Goal: Check status: Check status

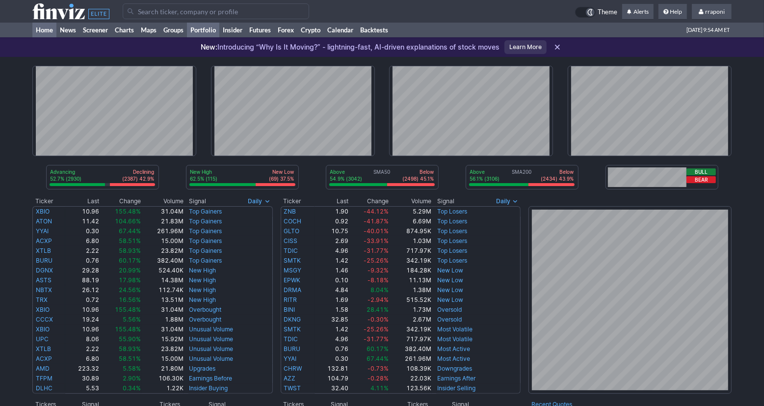
click at [214, 33] on link "Portfolio" at bounding box center [203, 30] width 32 height 15
click at [214, 34] on link "Portfolio" at bounding box center [203, 30] width 32 height 15
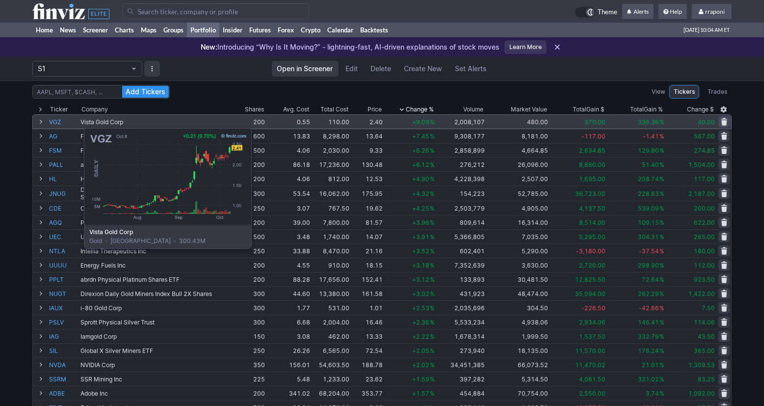
click at [59, 123] on link "VGZ" at bounding box center [63, 122] width 29 height 14
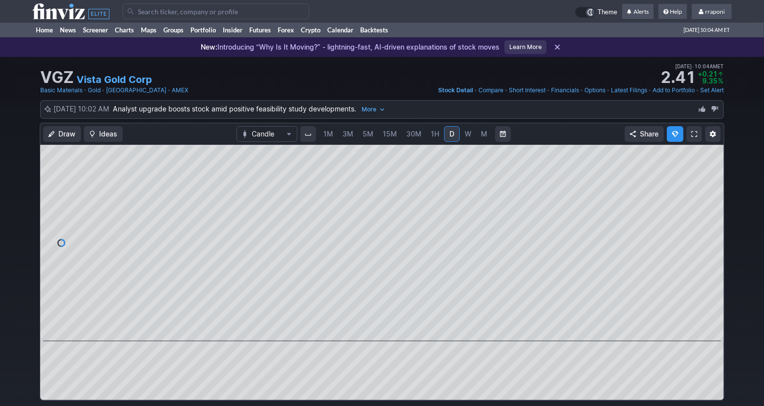
click at [347, 137] on span "3M" at bounding box center [347, 133] width 11 height 8
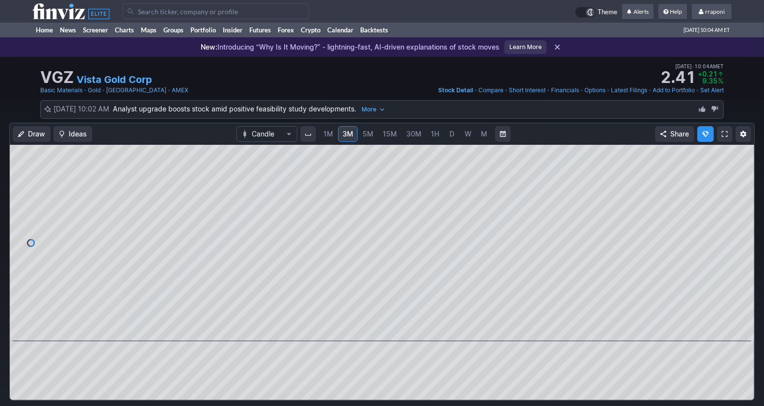
click at [363, 137] on span "5M" at bounding box center [367, 133] width 11 height 8
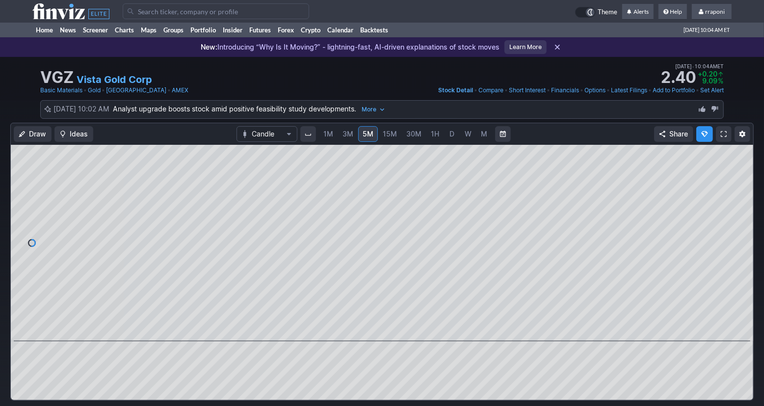
click at [395, 134] on span "15M" at bounding box center [390, 133] width 14 height 8
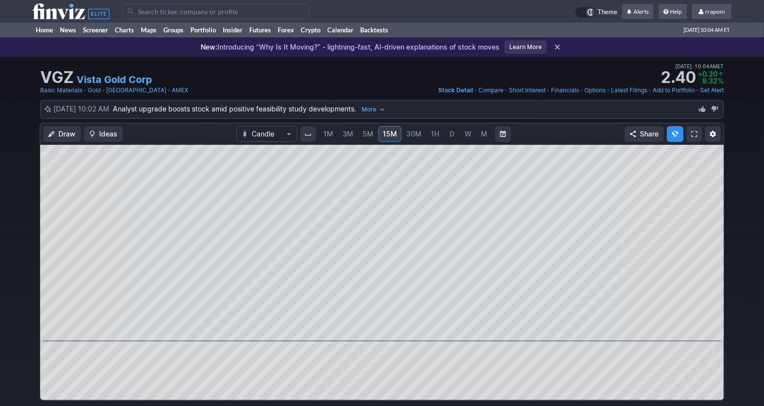
click at [328, 136] on span "1M" at bounding box center [328, 133] width 10 height 8
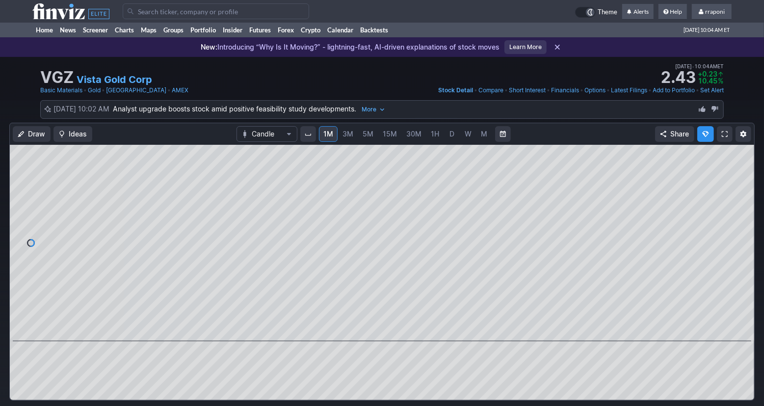
click at [444, 135] on link "D" at bounding box center [452, 134] width 16 height 16
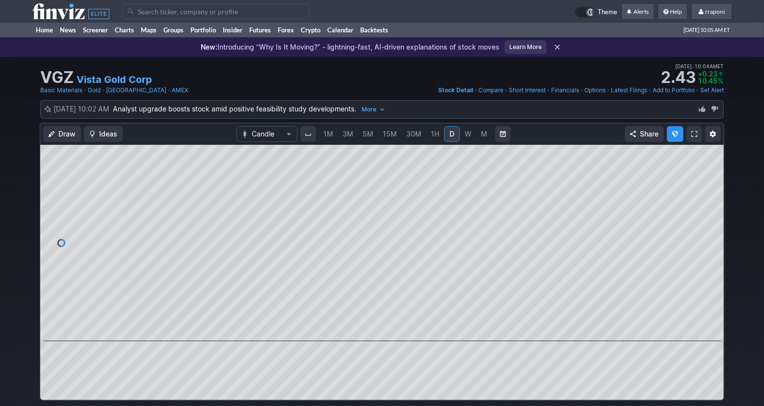
click at [465, 136] on span "W" at bounding box center [467, 133] width 7 height 8
click at [481, 135] on span "M" at bounding box center [484, 133] width 6 height 8
click at [383, 326] on span at bounding box center [387, 327] width 13 height 8
click at [385, 327] on span at bounding box center [387, 327] width 13 height 8
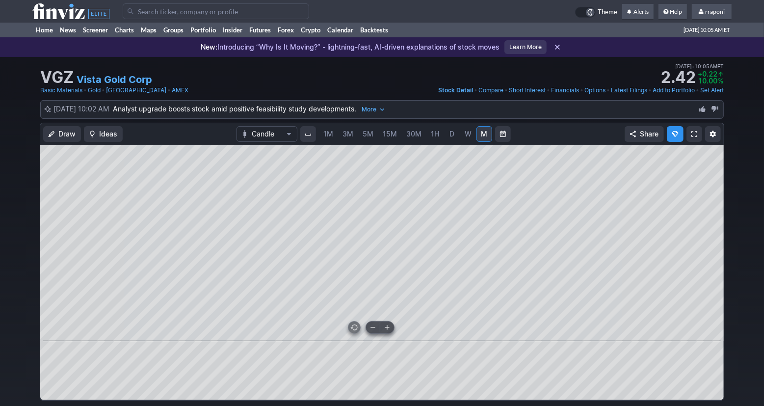
click at [376, 329] on span at bounding box center [372, 327] width 13 height 8
click at [373, 328] on span at bounding box center [372, 327] width 13 height 8
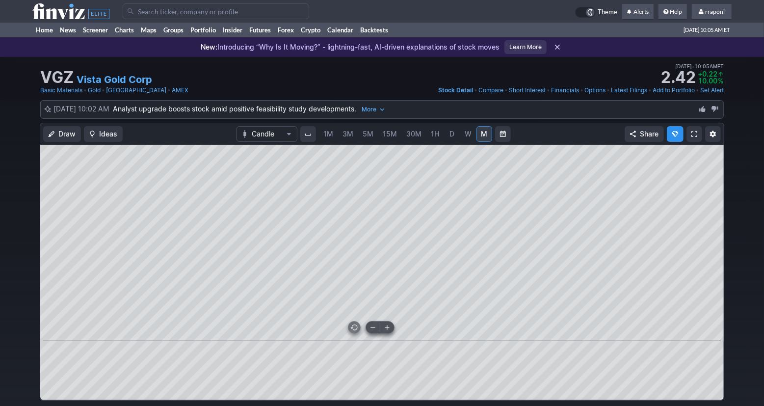
click at [373, 328] on span at bounding box center [372, 327] width 13 height 8
click at [211, 33] on link "Portfolio" at bounding box center [203, 30] width 32 height 15
